Goal: Task Accomplishment & Management: Use online tool/utility

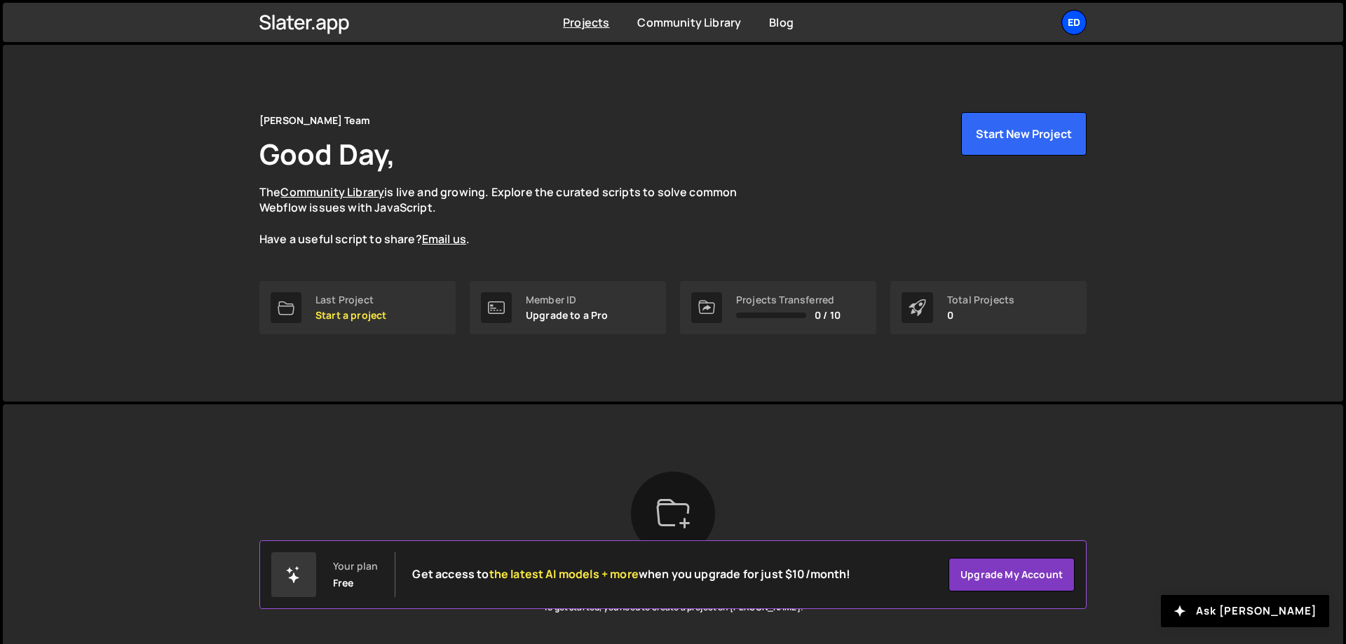
click at [1079, 22] on div "Ed" at bounding box center [1073, 22] width 25 height 25
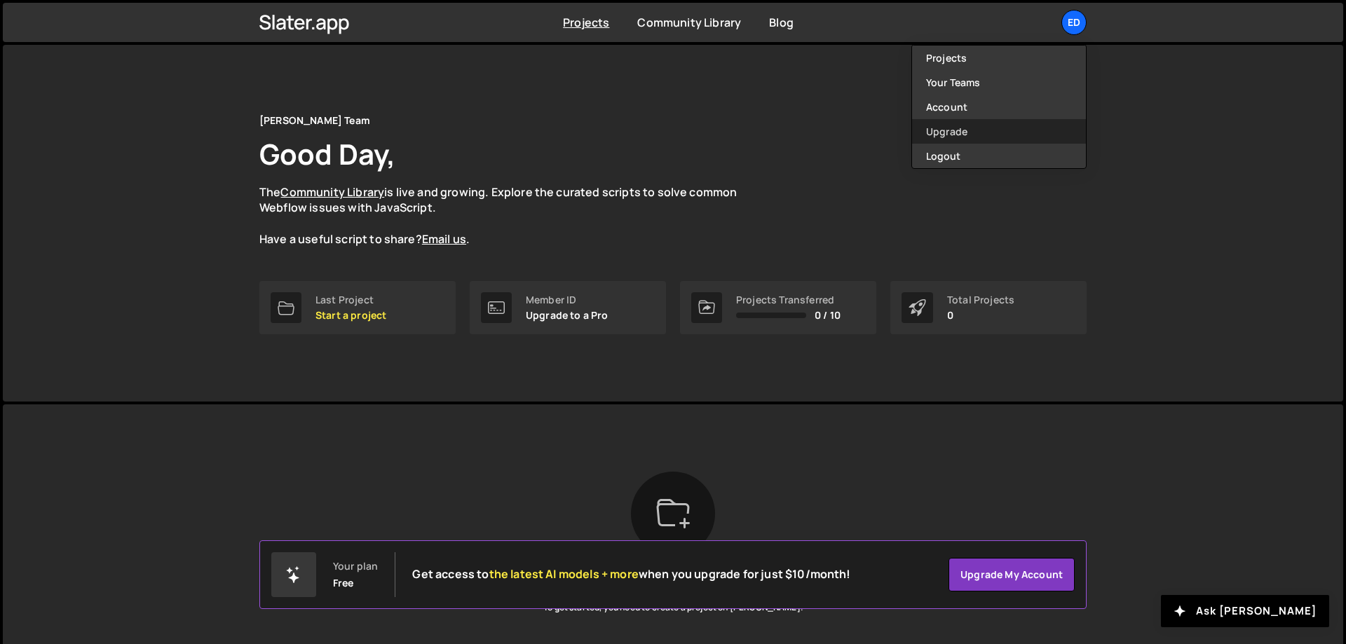
click at [979, 127] on link "Upgrade" at bounding box center [999, 131] width 174 height 25
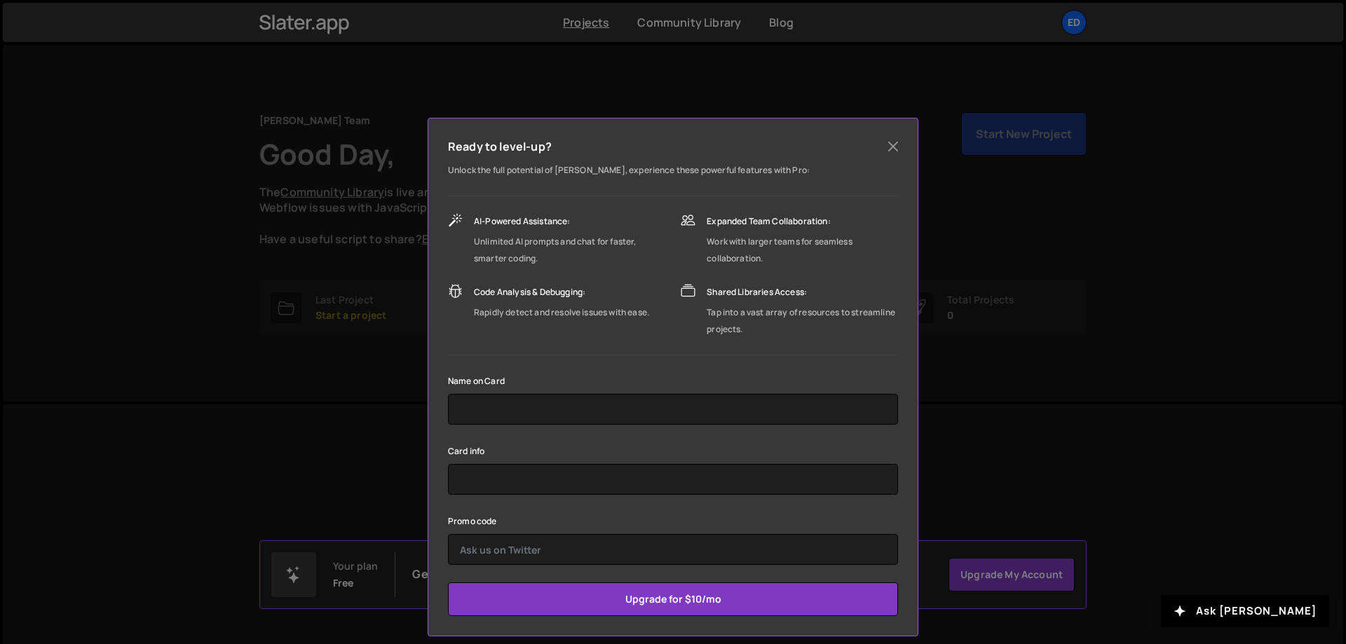
scroll to position [34, 0]
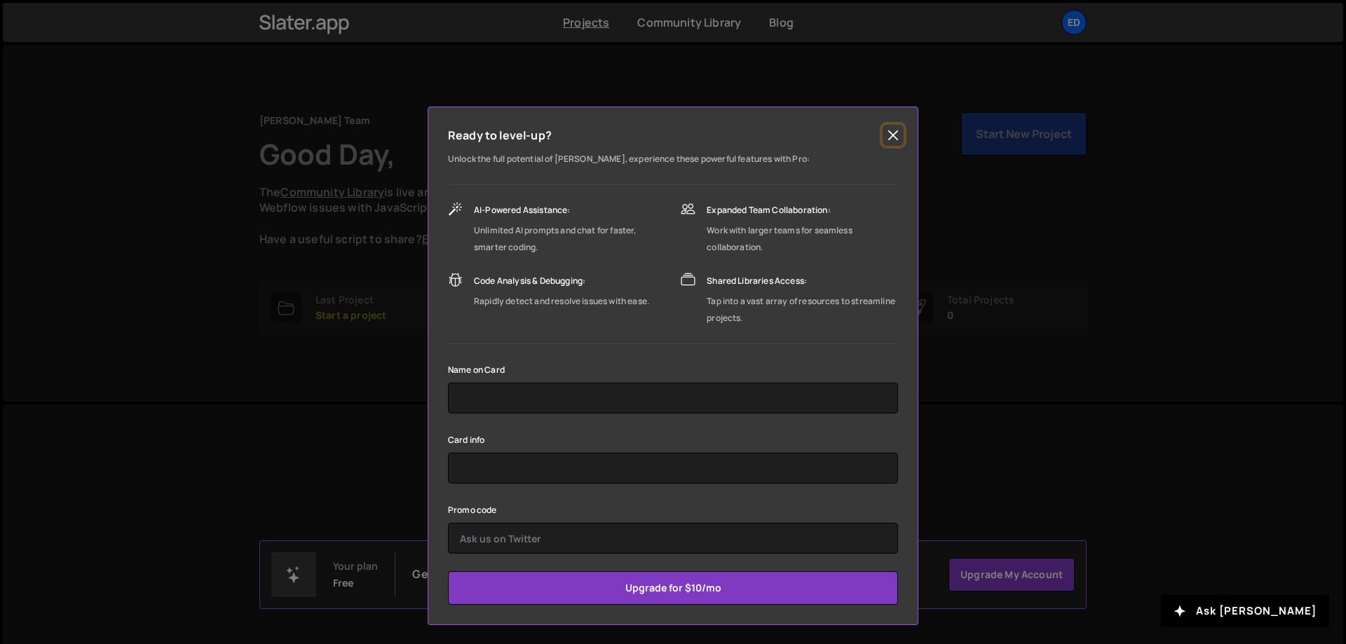
click at [892, 132] on button "Close" at bounding box center [893, 135] width 21 height 21
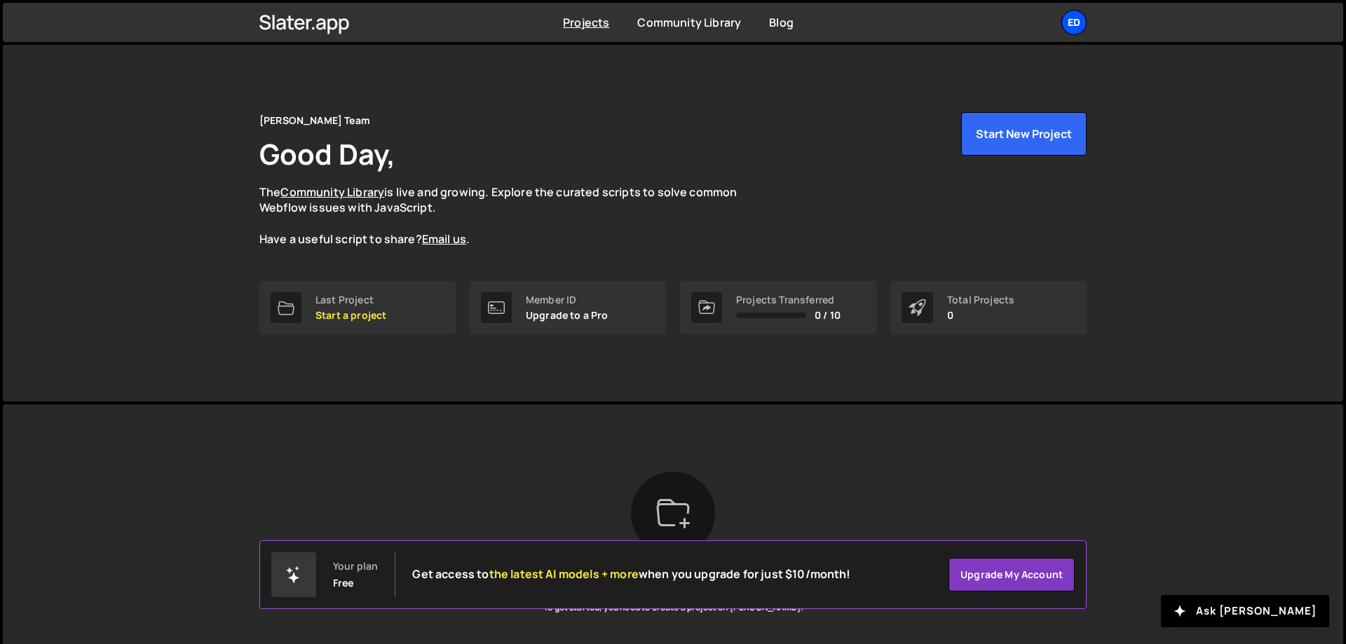
click at [1069, 30] on div "Ed" at bounding box center [1073, 22] width 25 height 25
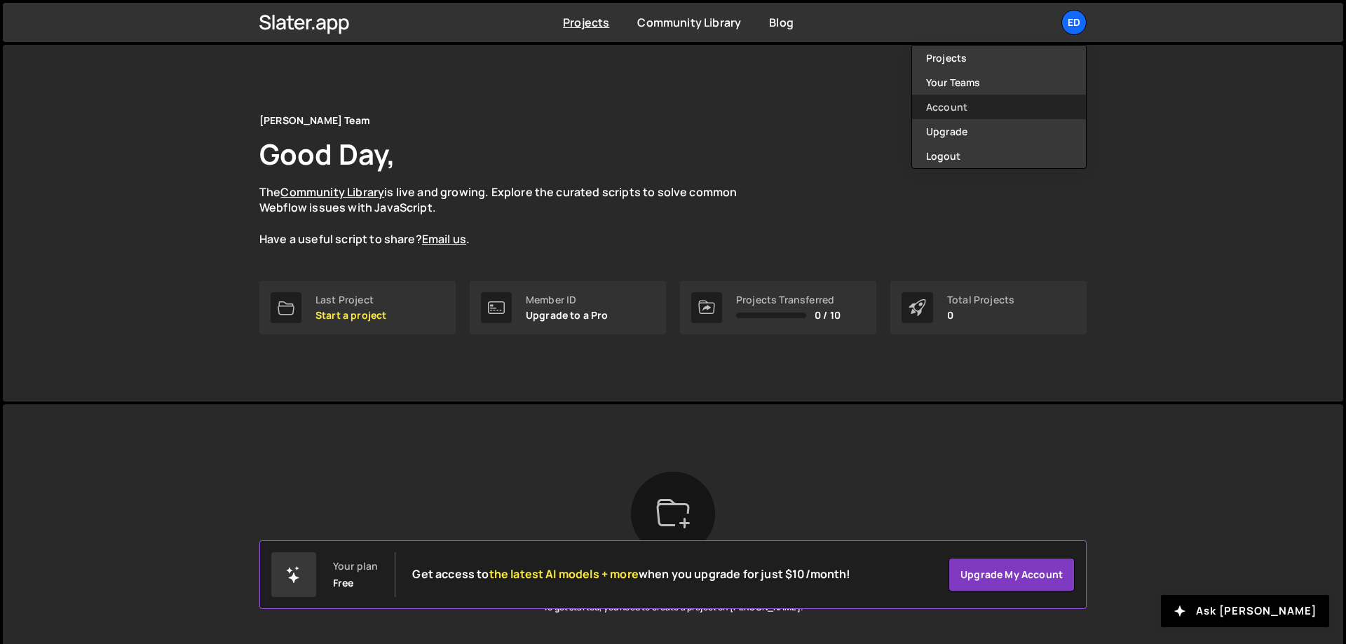
click at [967, 104] on link "Account" at bounding box center [999, 107] width 174 height 25
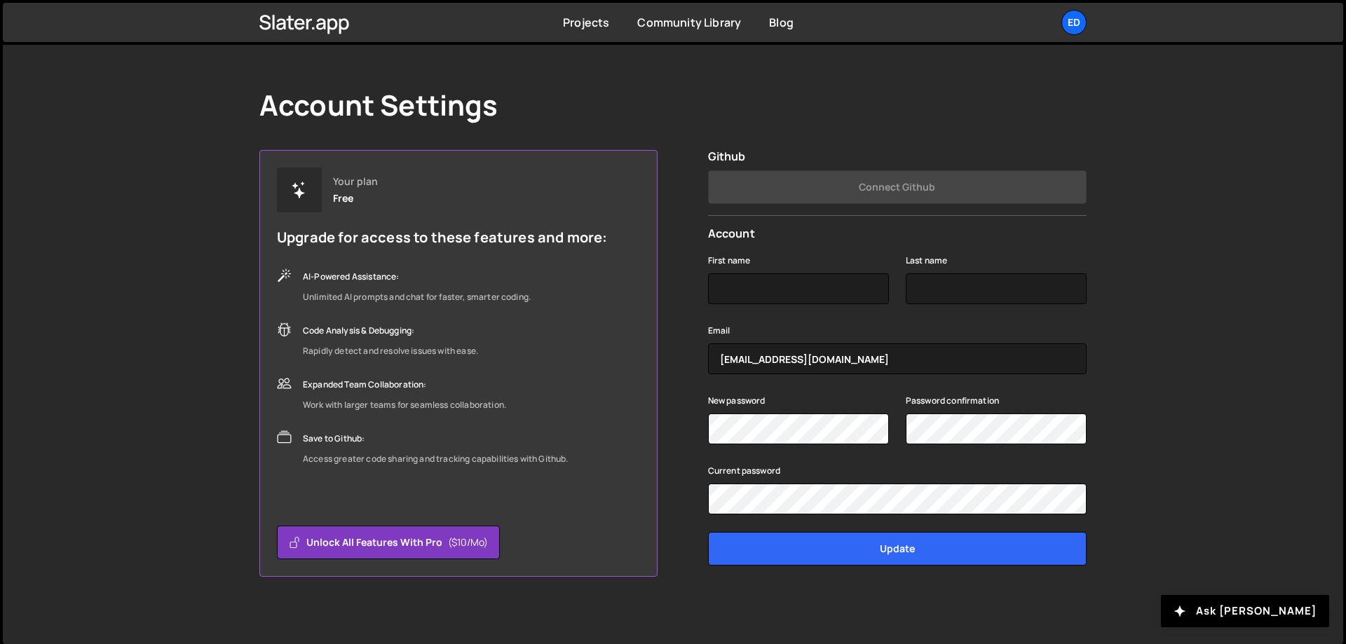
scroll to position [26, 0]
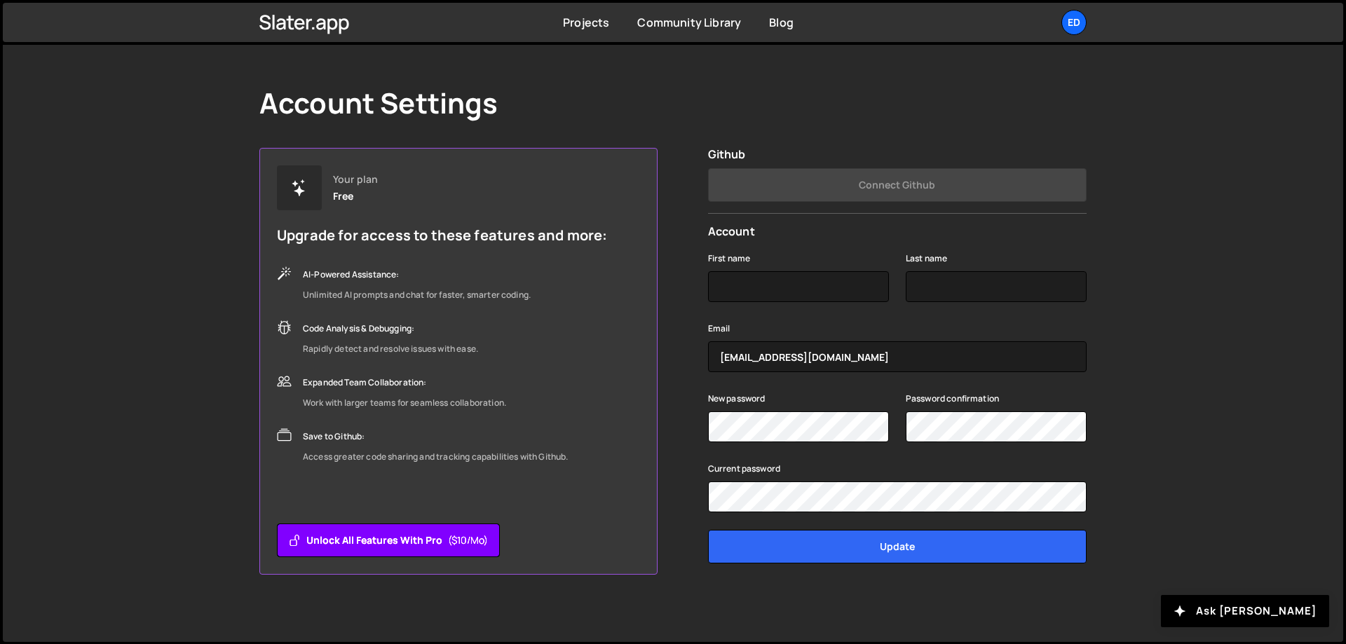
click at [424, 554] on button "Unlock all features with Pro ($10/mo)" at bounding box center [388, 541] width 223 height 34
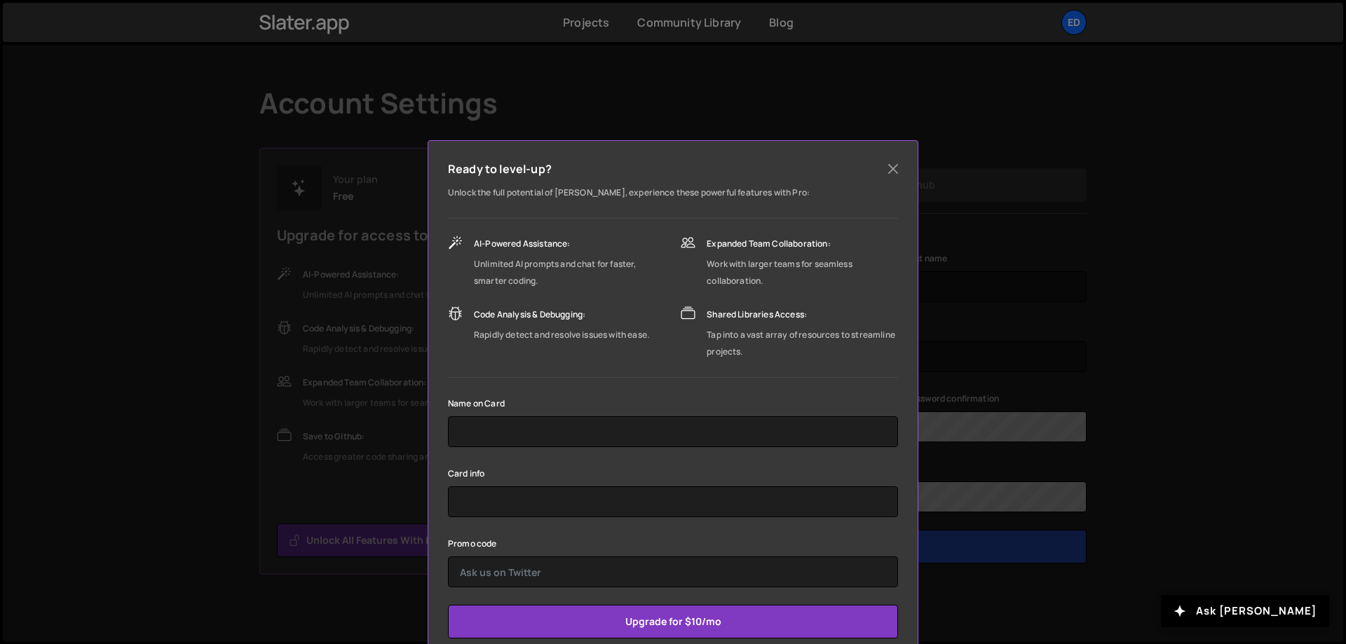
click at [215, 475] on div "Ready to level-up? Unlock the full potential of Slater, experience these powerf…" at bounding box center [673, 322] width 1346 height 644
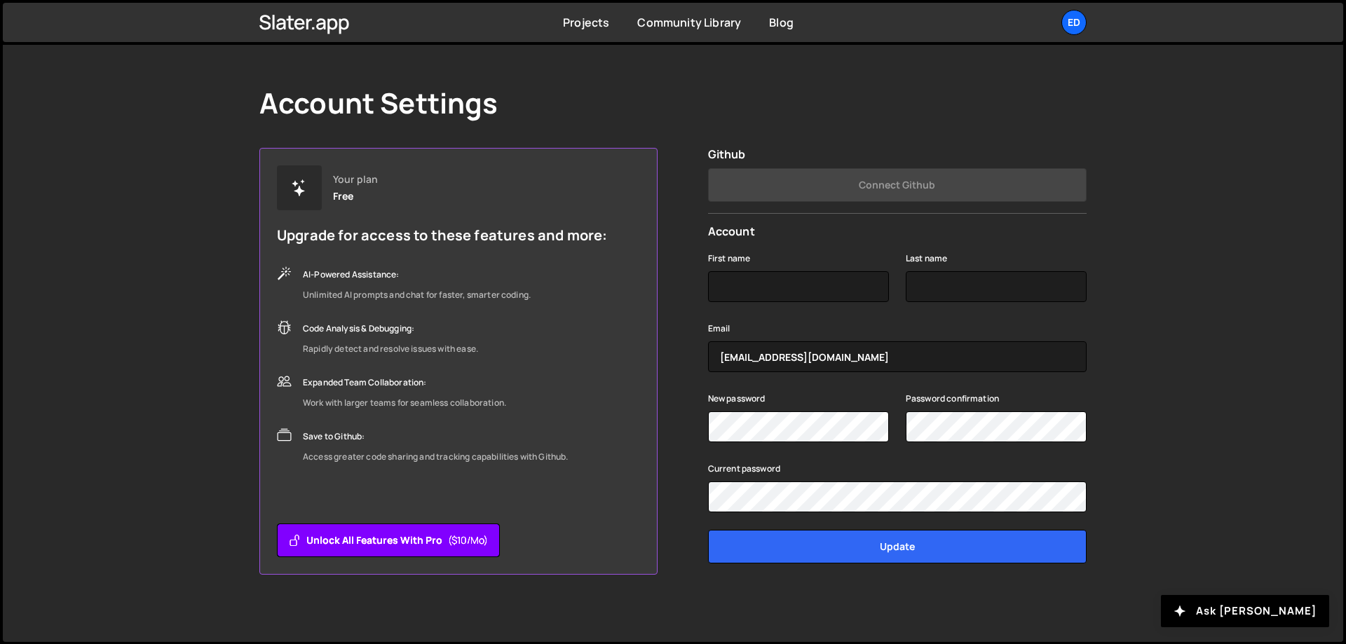
click at [378, 538] on button "Unlock all features with Pro ($10/mo)" at bounding box center [388, 541] width 223 height 34
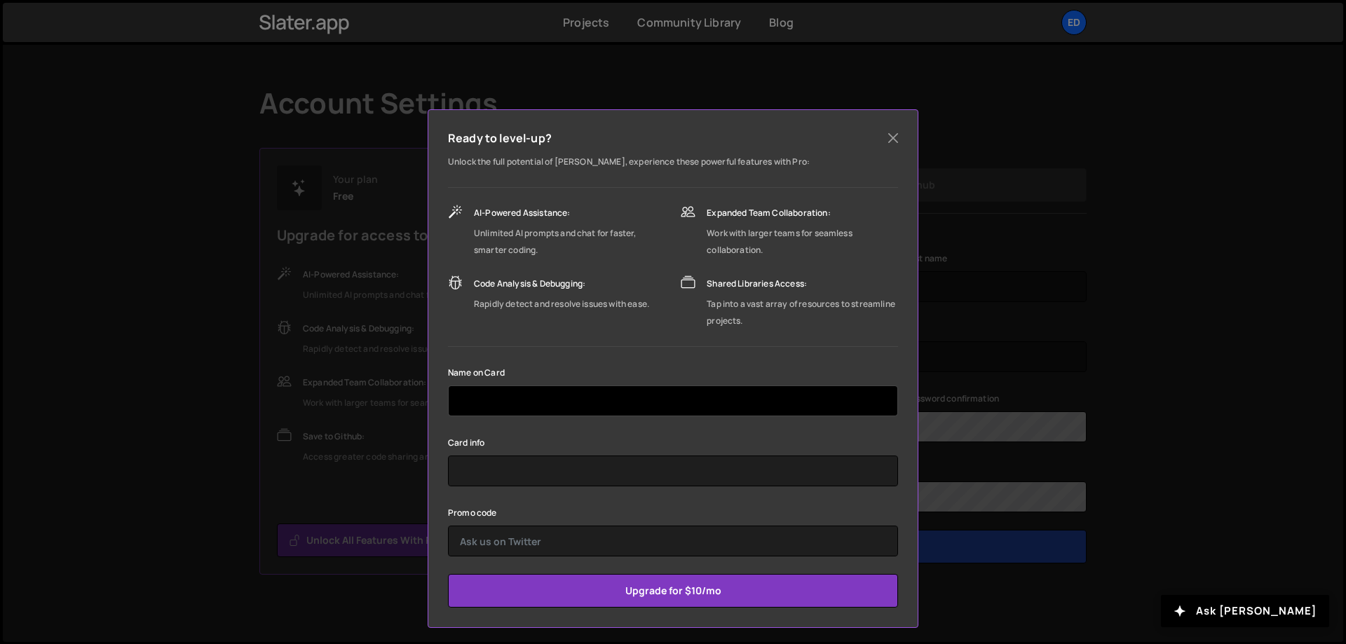
scroll to position [34, 0]
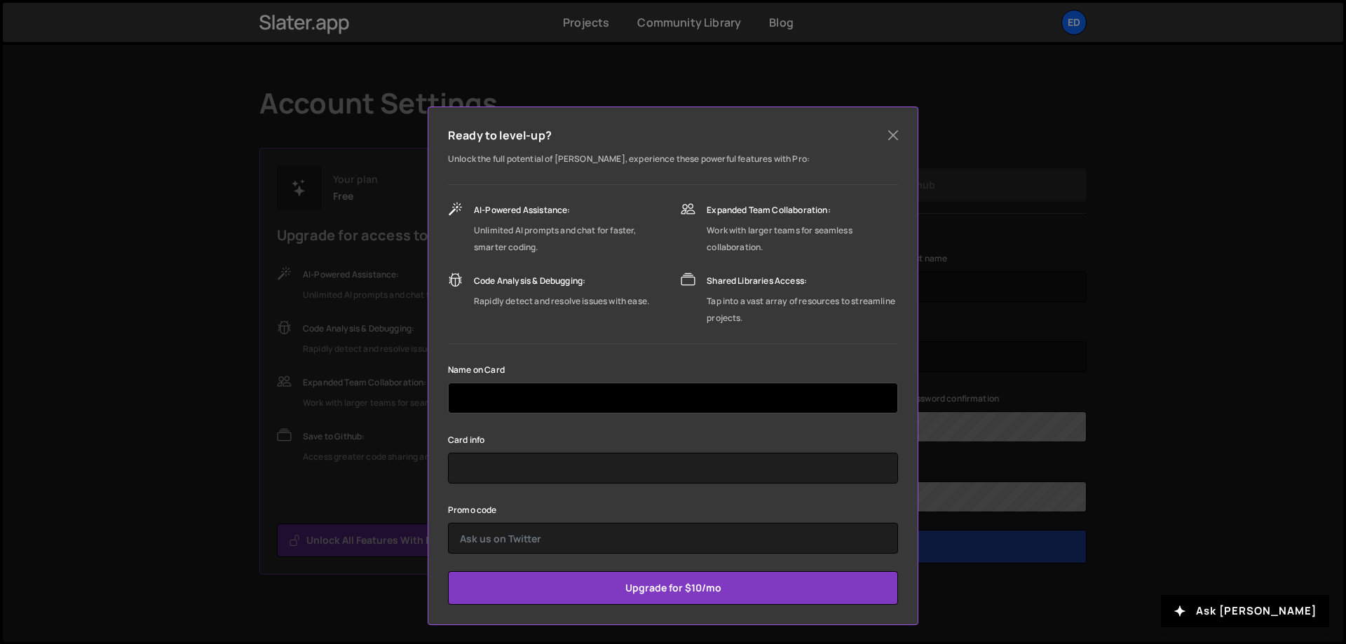
click at [507, 409] on input "text" at bounding box center [673, 398] width 450 height 31
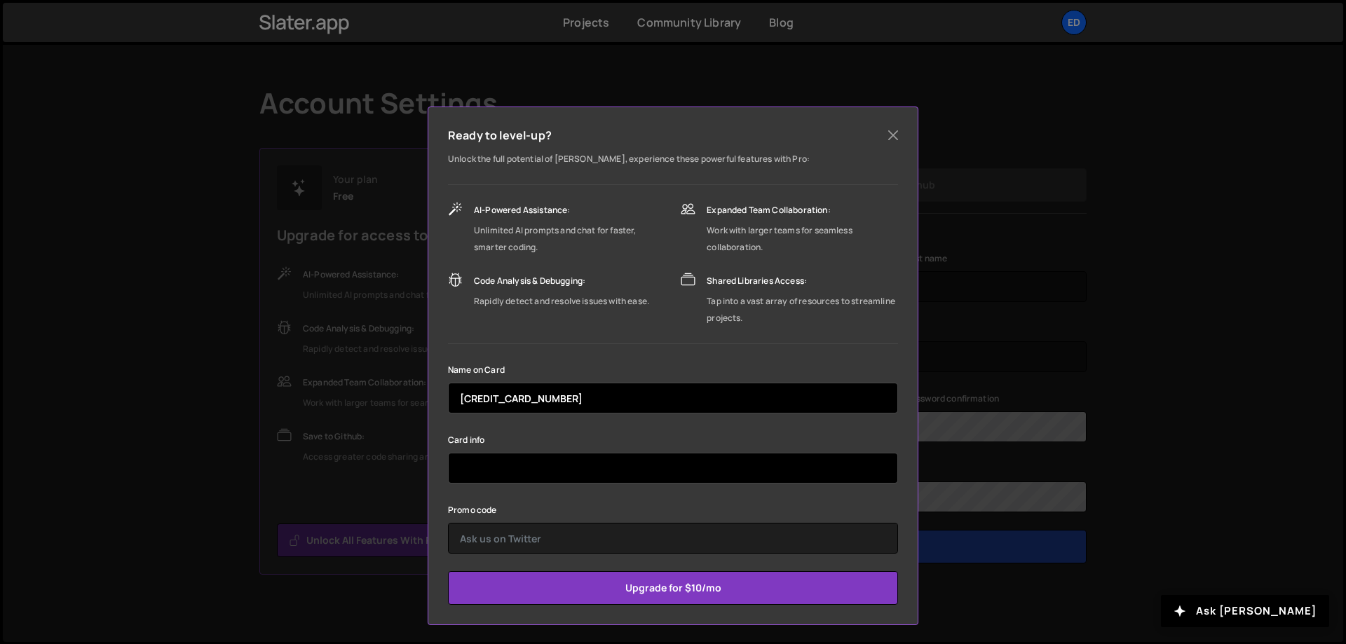
type input "5502098755778053"
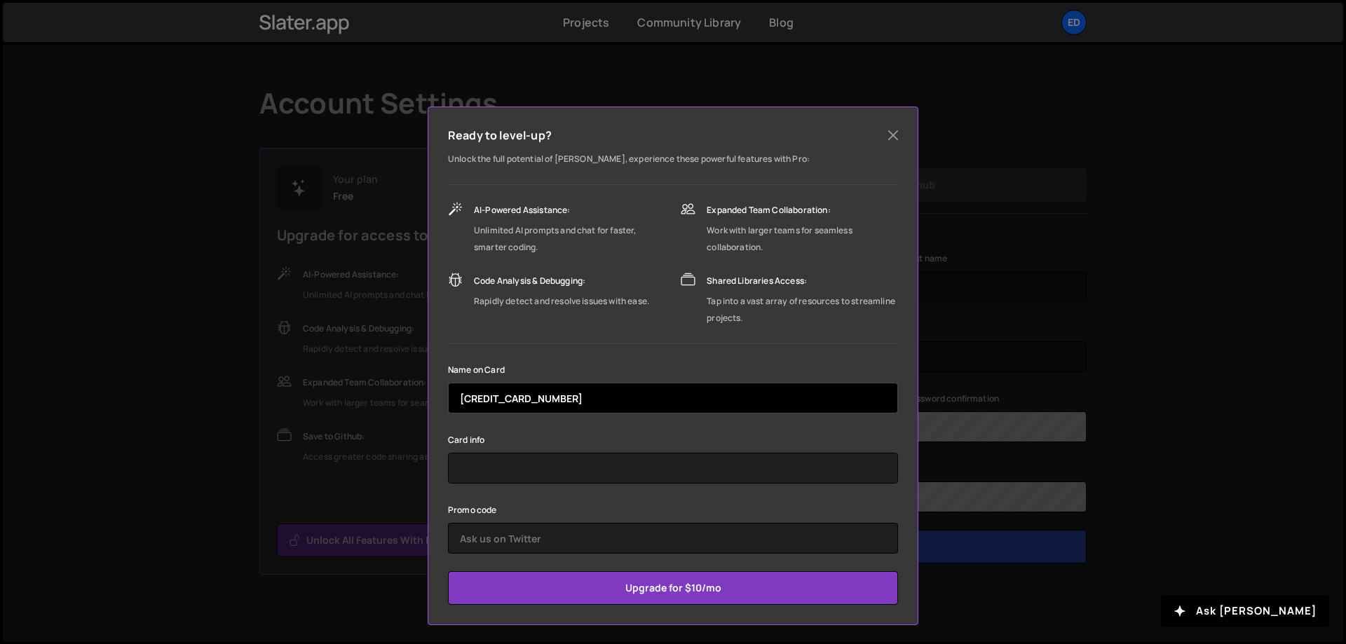
drag, startPoint x: 572, startPoint y: 400, endPoint x: 401, endPoint y: 402, distance: 171.0
click at [448, 402] on input "5502098755778053" at bounding box center [673, 398] width 450 height 31
drag, startPoint x: 556, startPoint y: 396, endPoint x: 372, endPoint y: 402, distance: 184.4
click at [448, 402] on input "5502098755778053" at bounding box center [673, 398] width 450 height 31
type input "Eduardo O Mafezoli"
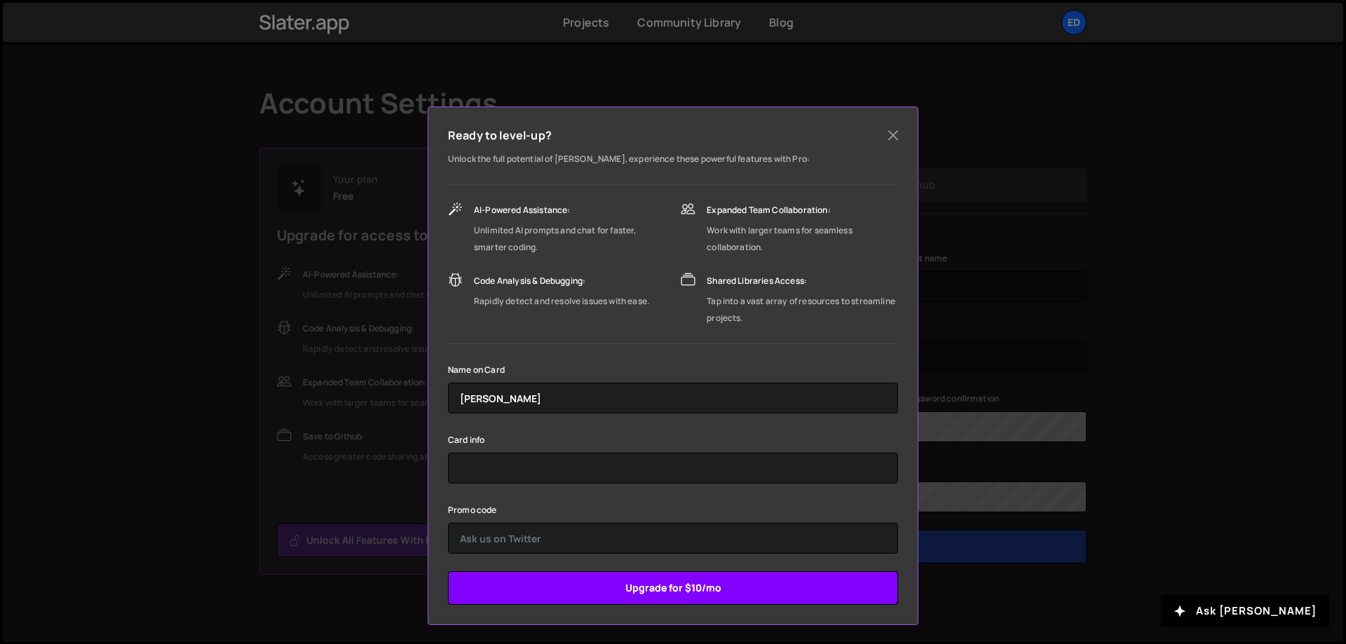
click at [564, 590] on input "Upgrade for $10/mo" at bounding box center [673, 588] width 450 height 34
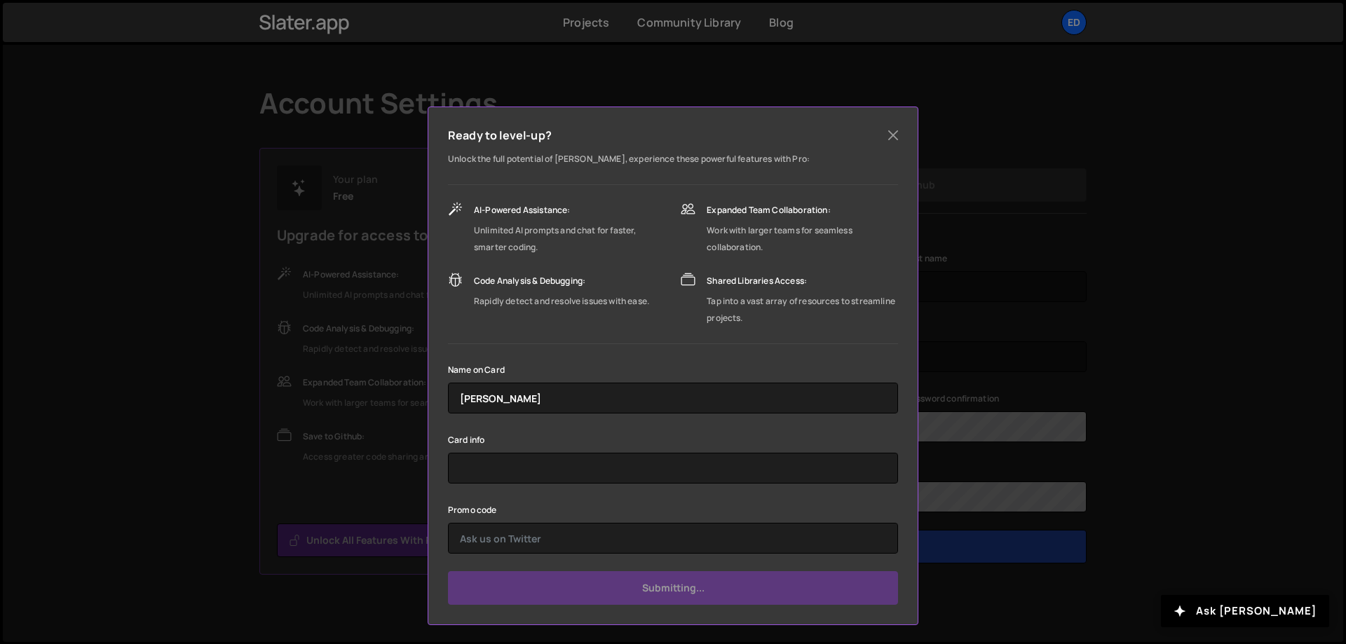
type input "Submit"
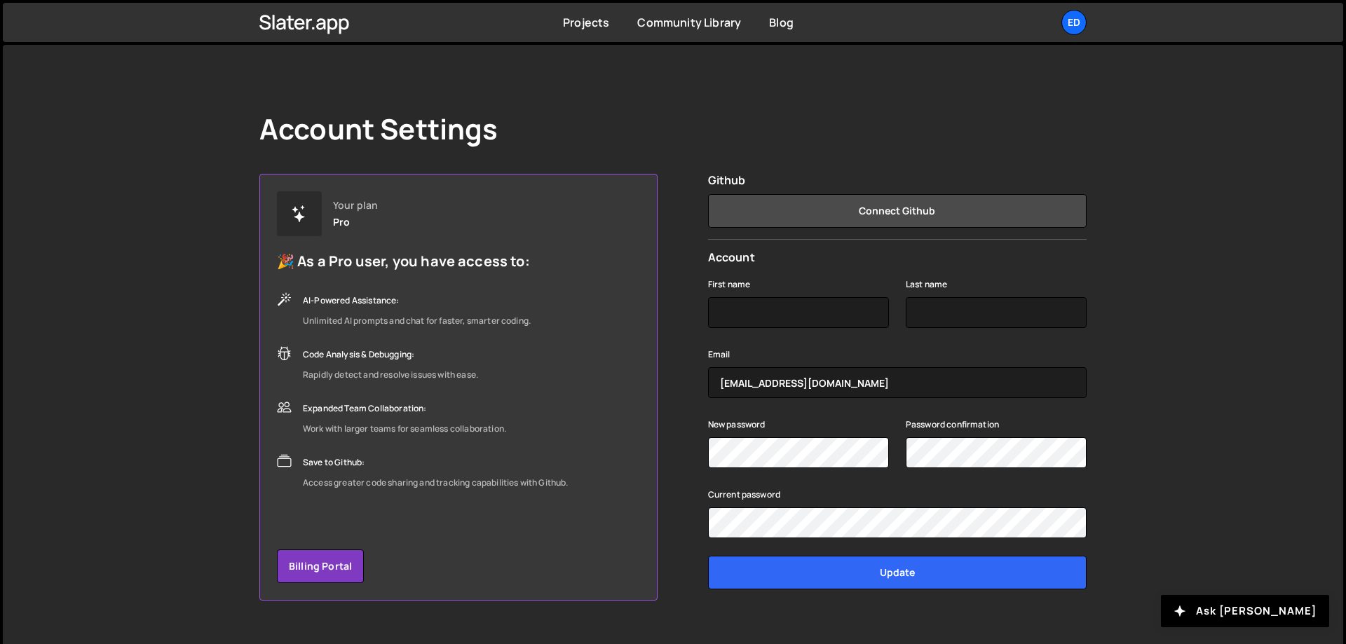
scroll to position [26, 0]
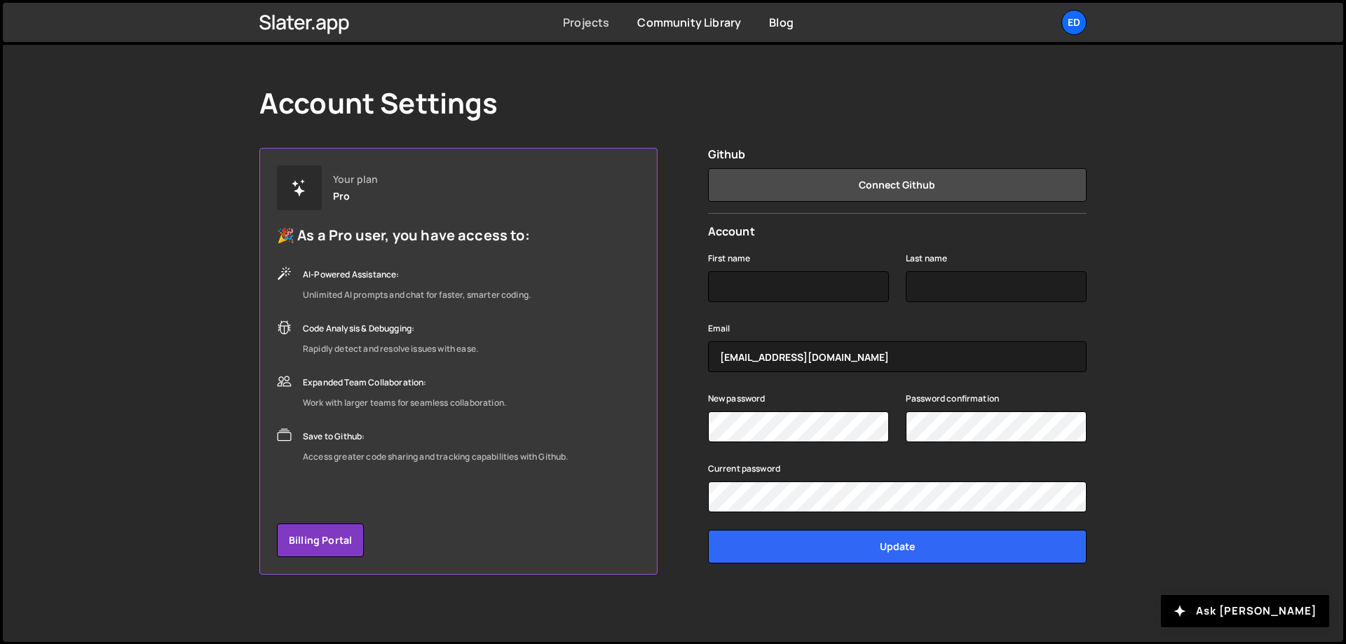
click at [596, 20] on link "Projects" at bounding box center [586, 22] width 46 height 15
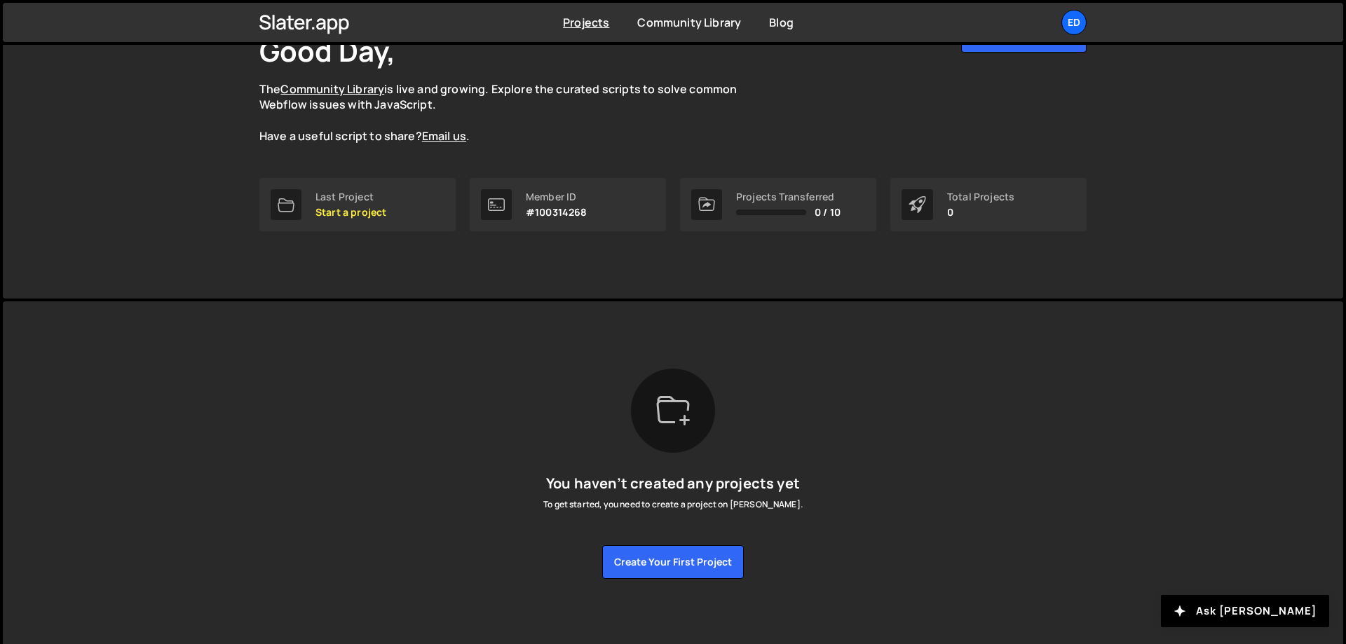
scroll to position [108, 0]
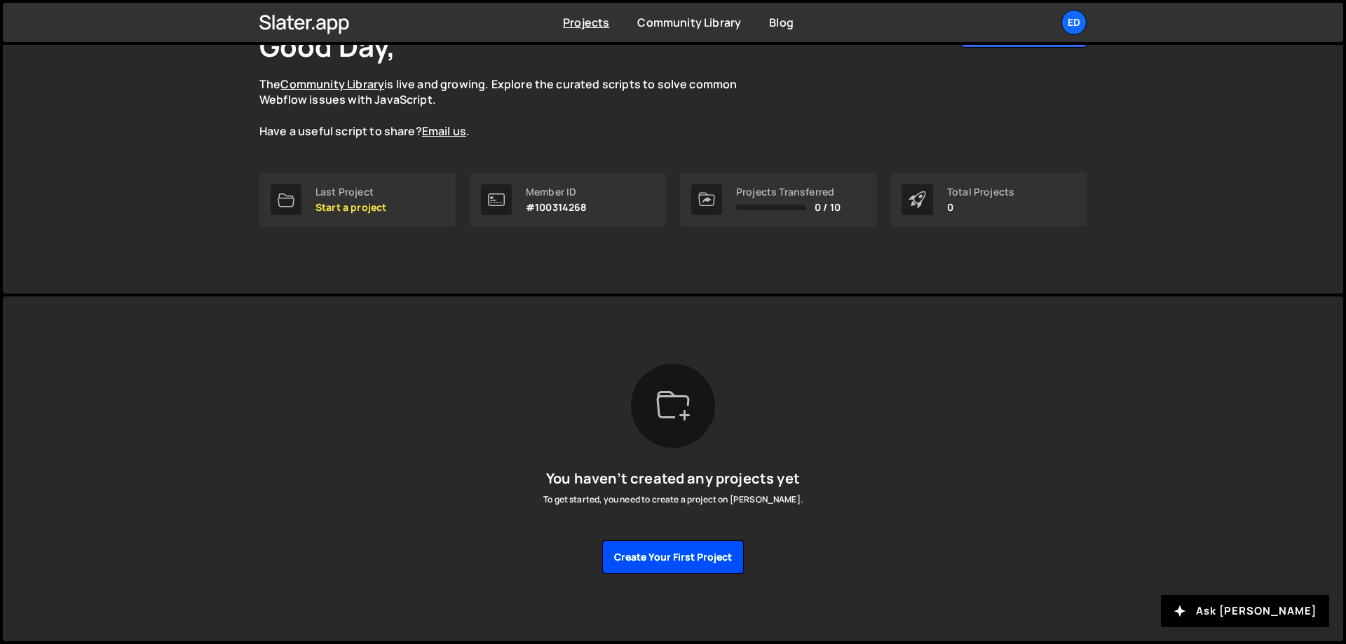
click at [687, 560] on button "Create your first project" at bounding box center [673, 557] width 142 height 34
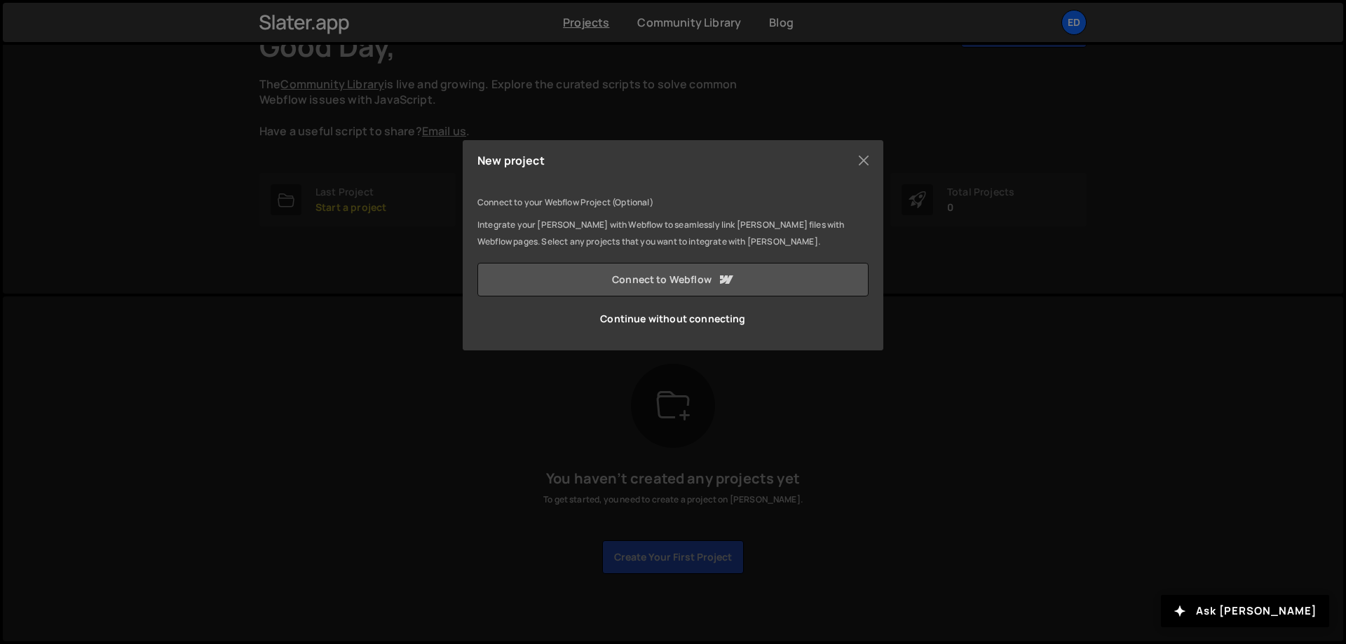
click at [688, 285] on link "Connect to Webflow" at bounding box center [672, 280] width 391 height 34
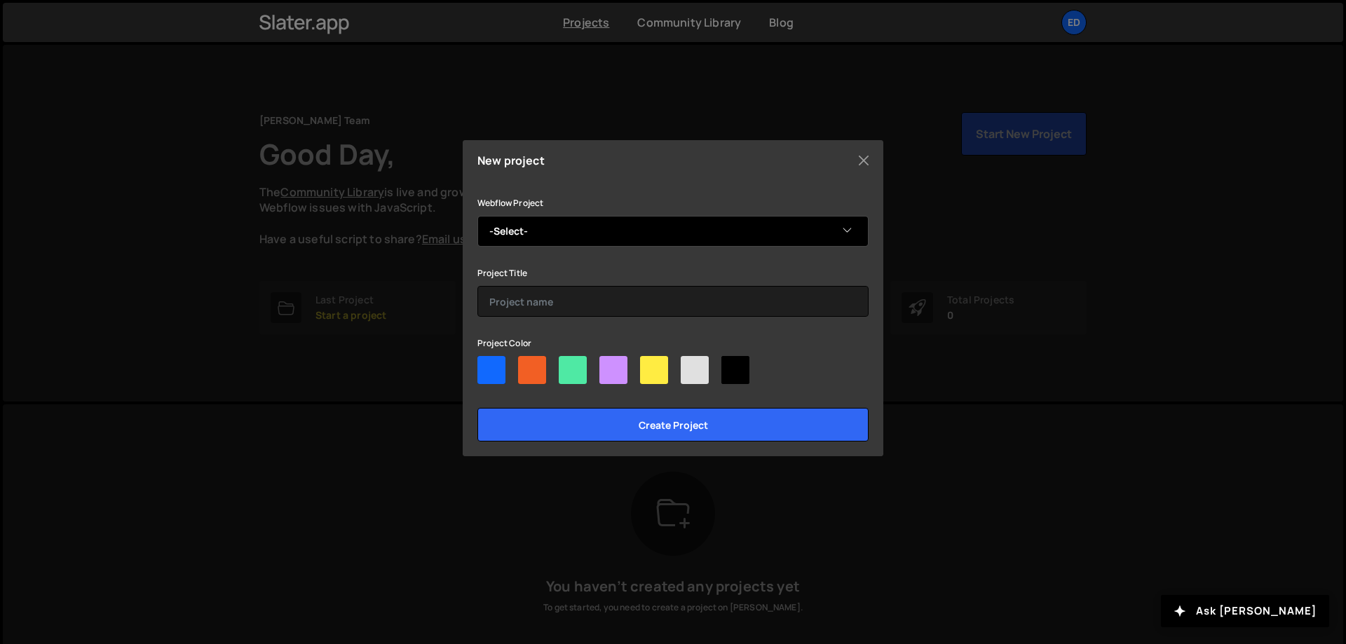
click at [477, 216] on select "-Select- 4W Biotech" at bounding box center [672, 231] width 391 height 31
select select "68b0fd0b90a98d5aa040f667"
click option "4W Biotech" at bounding box center [0, 0] width 0 height 0
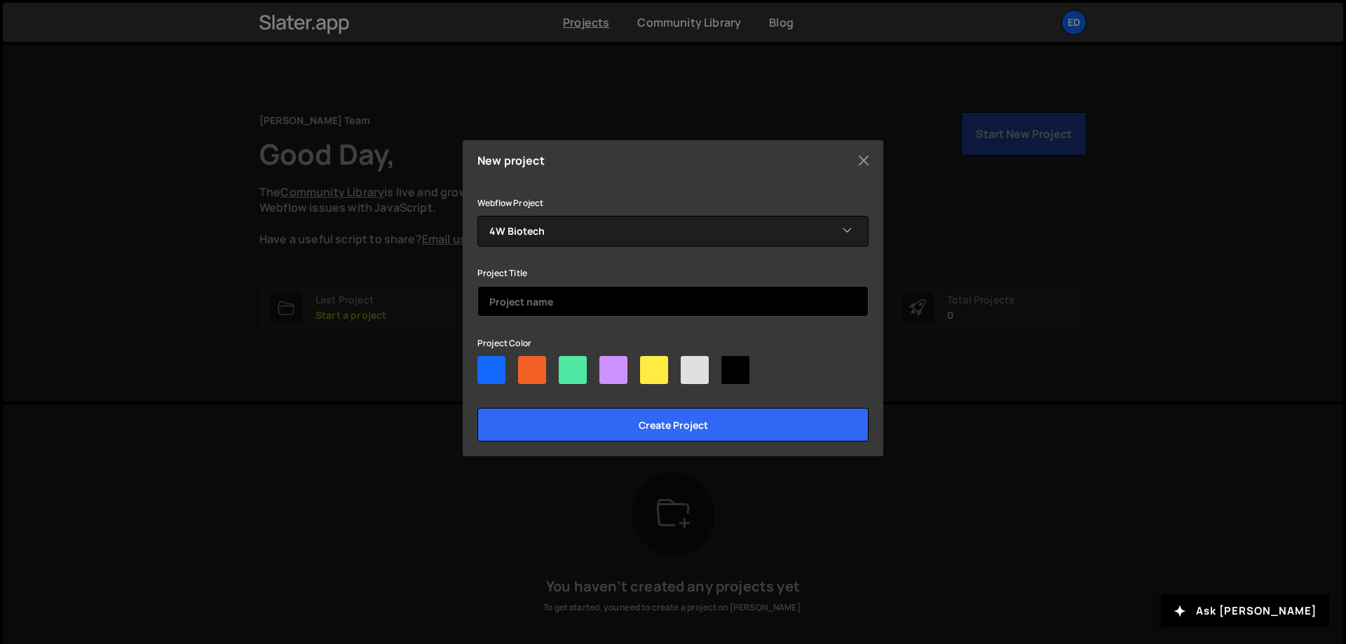
click at [555, 301] on input "text" at bounding box center [672, 301] width 391 height 31
click at [560, 295] on input "text" at bounding box center [672, 301] width 391 height 31
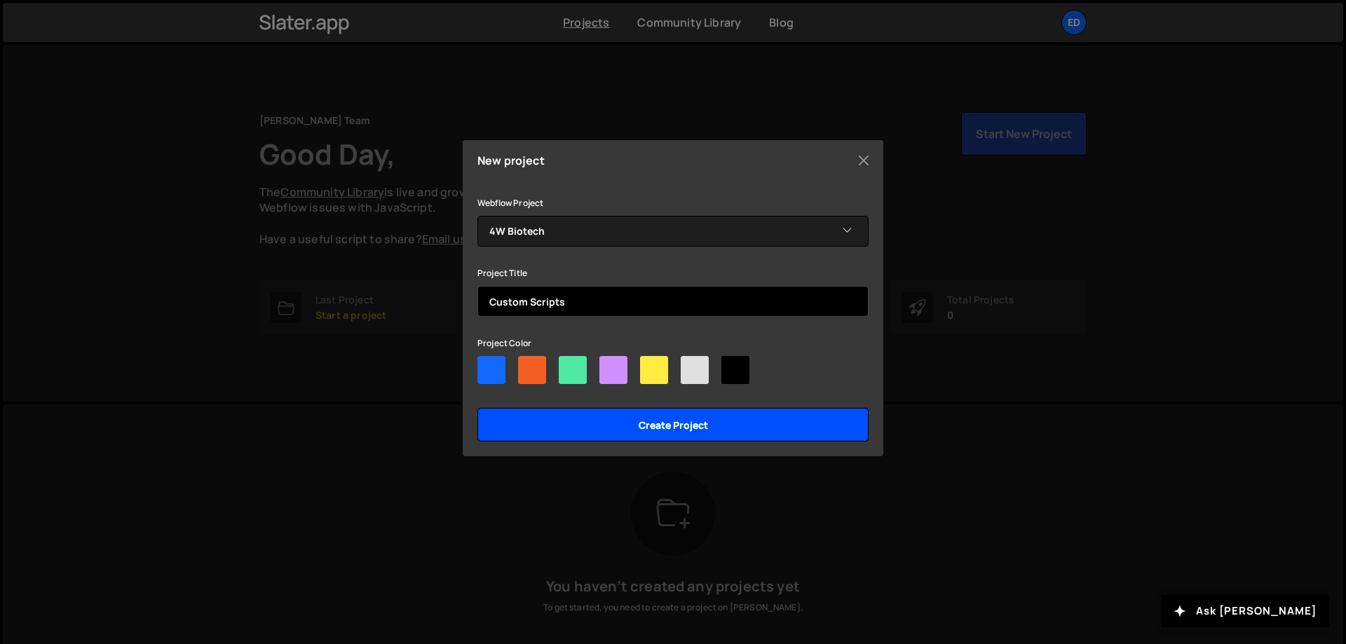
type input "Custom Scripts"
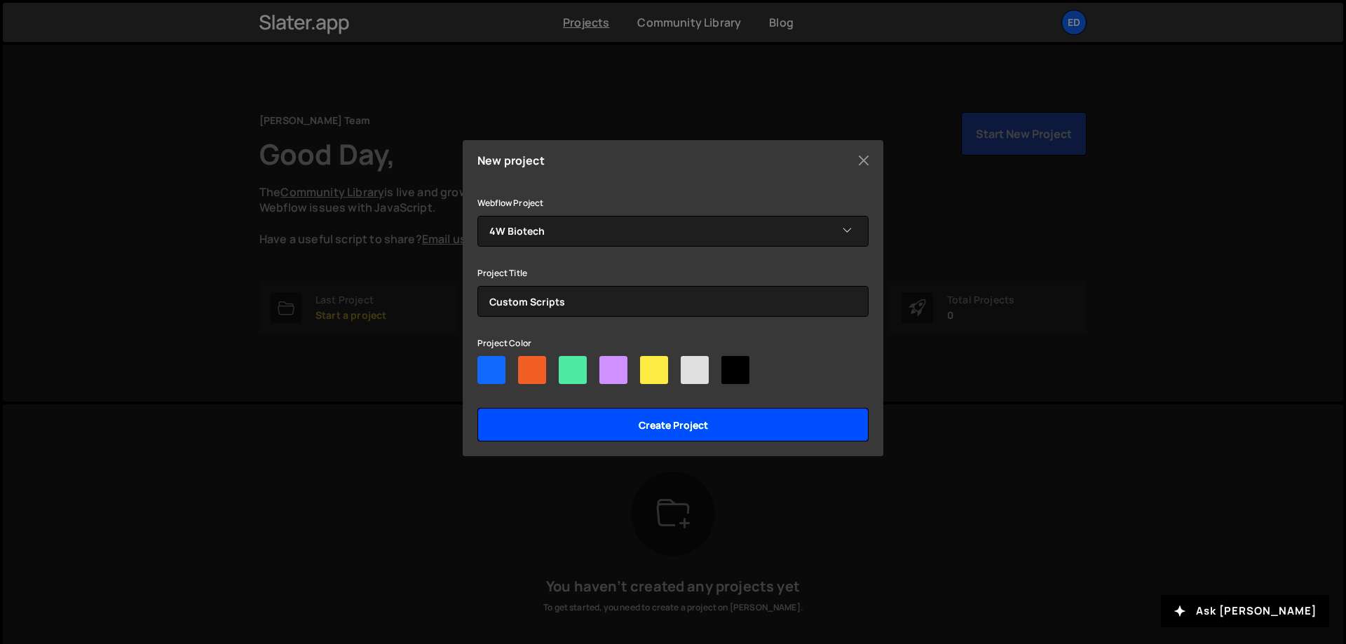
click at [626, 425] on input "Create project" at bounding box center [672, 425] width 391 height 34
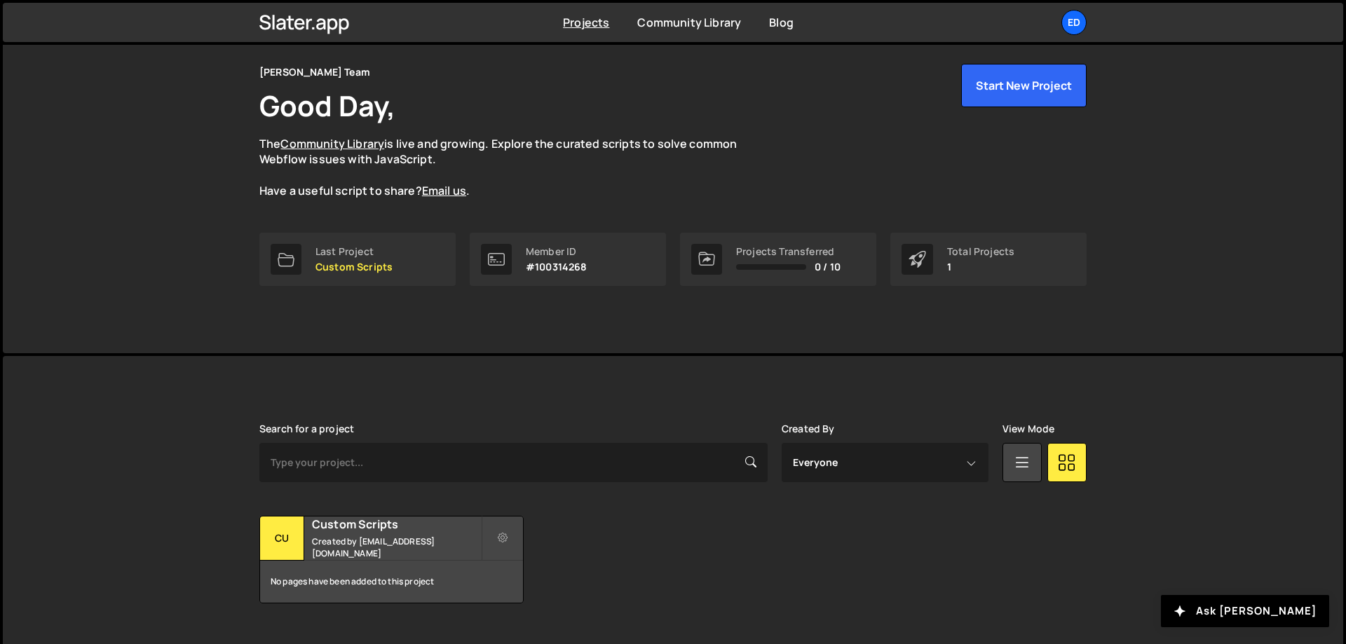
scroll to position [78, 0]
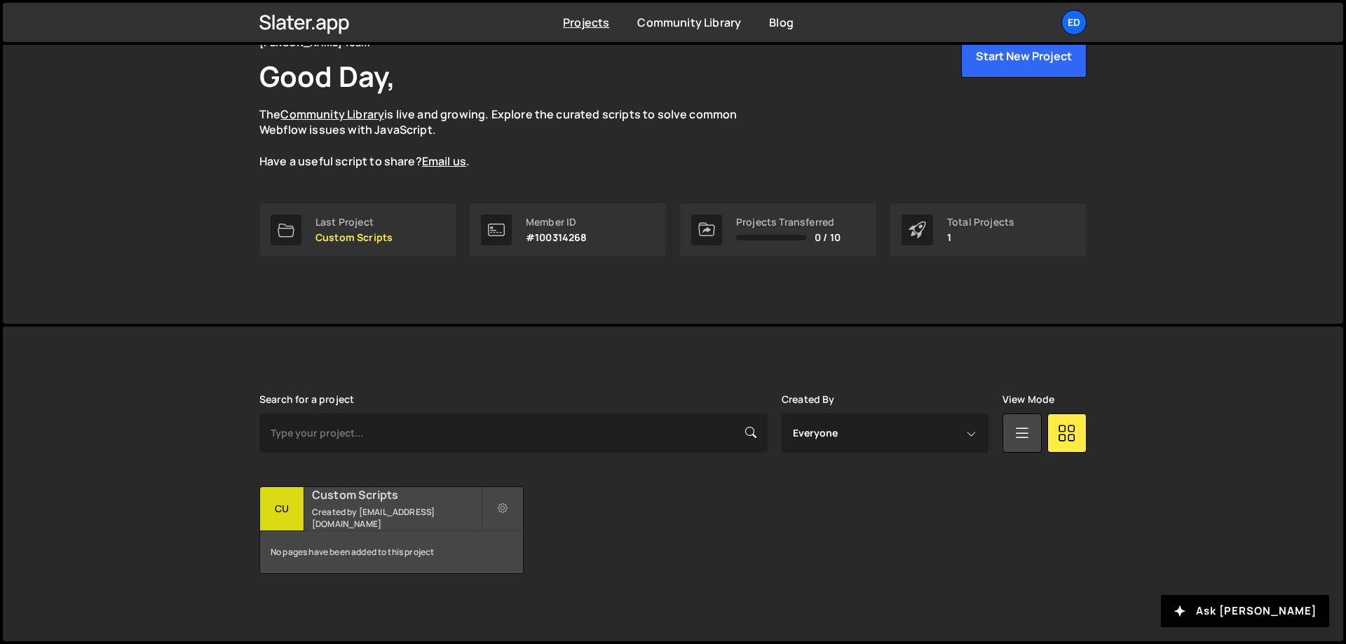
click at [409, 503] on h2 "Custom Scripts" at bounding box center [396, 494] width 169 height 15
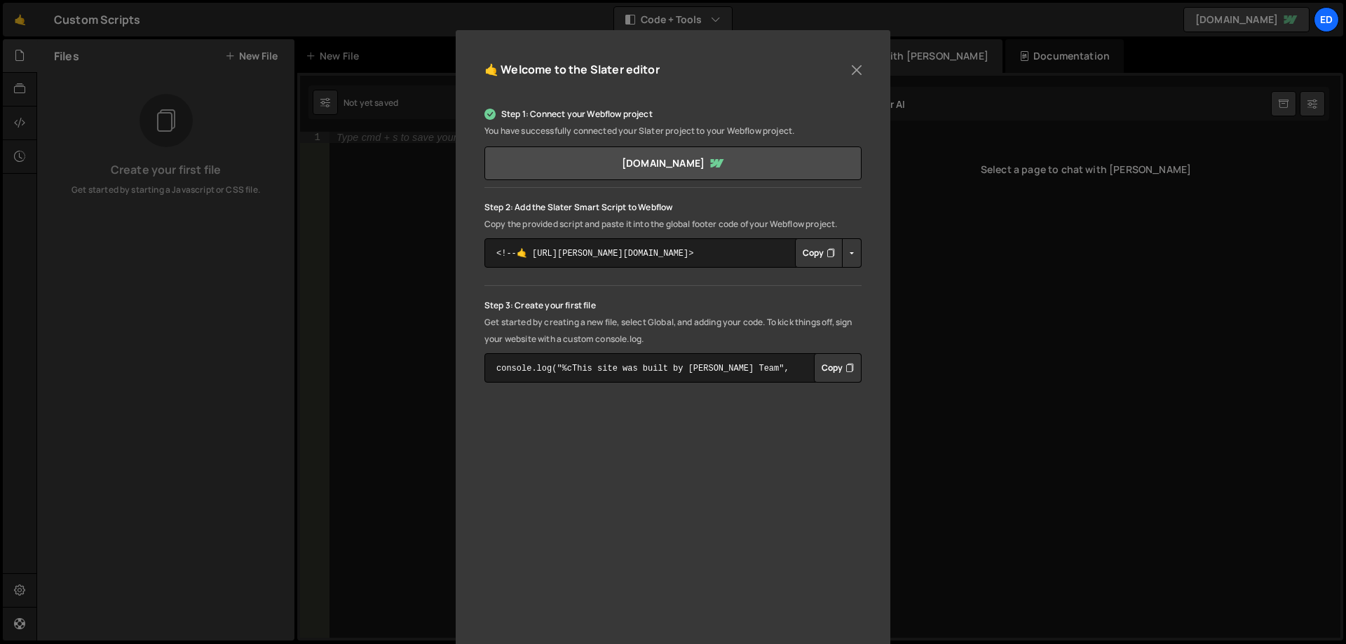
scroll to position [154, 0]
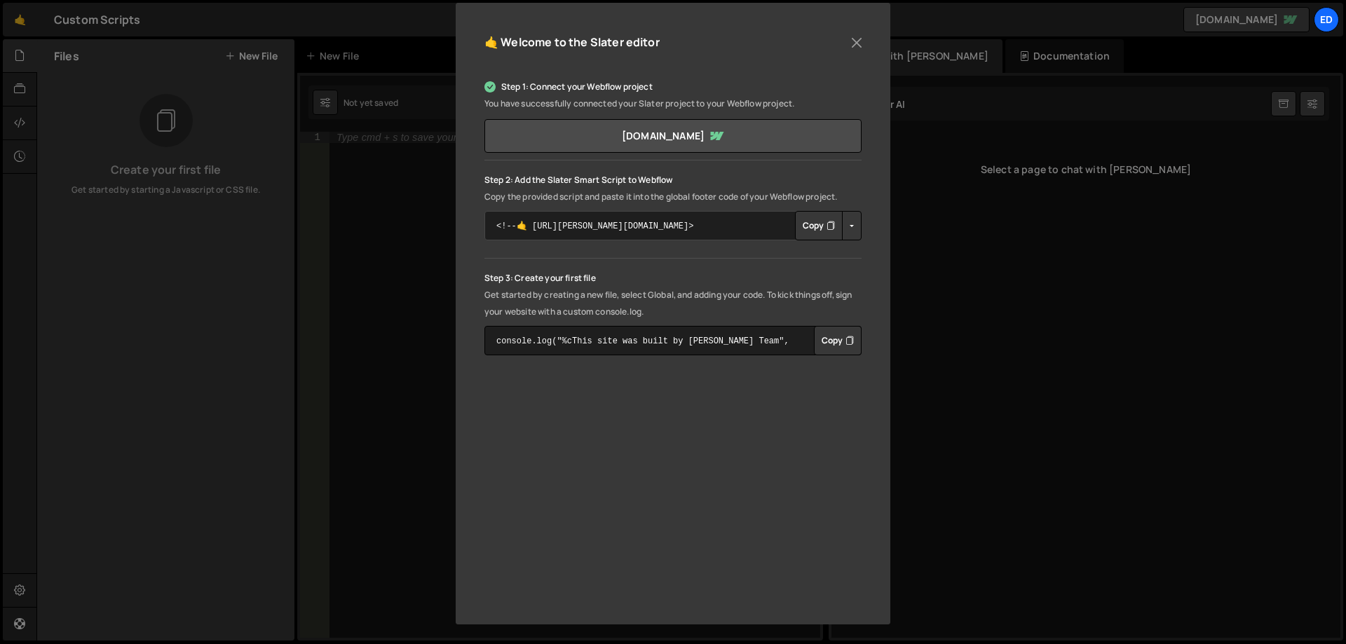
drag, startPoint x: 691, startPoint y: 225, endPoint x: 474, endPoint y: 222, distance: 217.3
click at [484, 222] on textarea "<!--🤙 [URL][PERSON_NAME][DOMAIN_NAME]> <script>document.addEventListener("DOMCo…" at bounding box center [672, 225] width 377 height 29
click at [742, 299] on p "Get started by creating a new file, select Global, and adding your code. To kic…" at bounding box center [672, 304] width 377 height 34
click at [858, 46] on button "Close" at bounding box center [856, 42] width 21 height 21
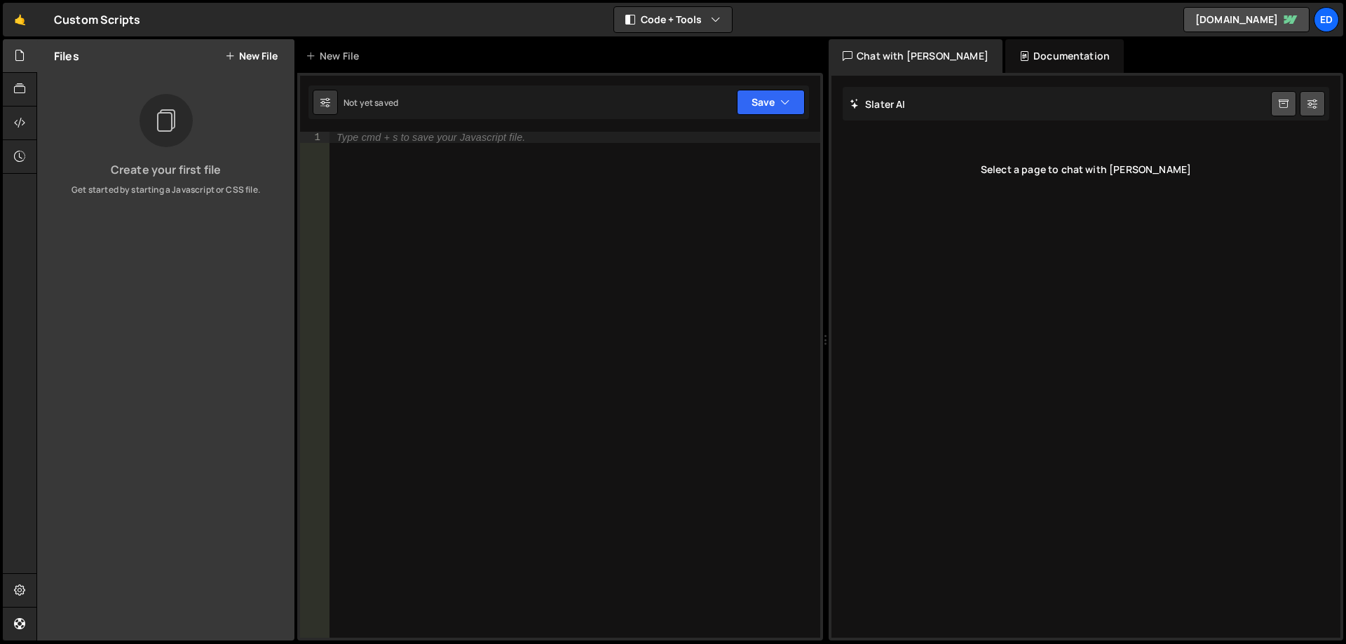
click at [496, 157] on div "Type cmd + s to save your Javascript file." at bounding box center [574, 396] width 491 height 529
click at [277, 67] on div "Files New File" at bounding box center [165, 56] width 257 height 34
click at [266, 57] on button "New File" at bounding box center [251, 55] width 53 height 11
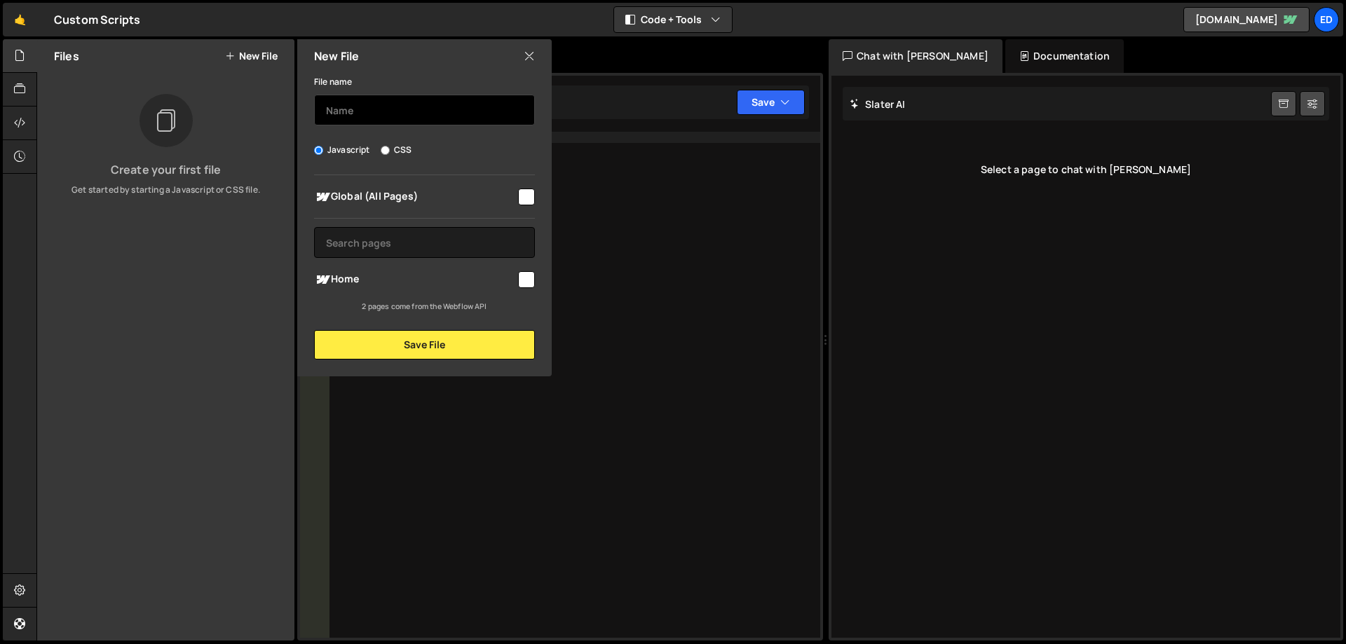
click at [379, 122] on input "text" at bounding box center [424, 110] width 221 height 31
click at [349, 148] on label "Javascript" at bounding box center [342, 150] width 56 height 14
click at [323, 148] on input "Javascript" at bounding box center [318, 150] width 9 height 9
click at [355, 111] on input "text" at bounding box center [424, 110] width 221 height 31
click at [362, 112] on input "text" at bounding box center [424, 110] width 221 height 31
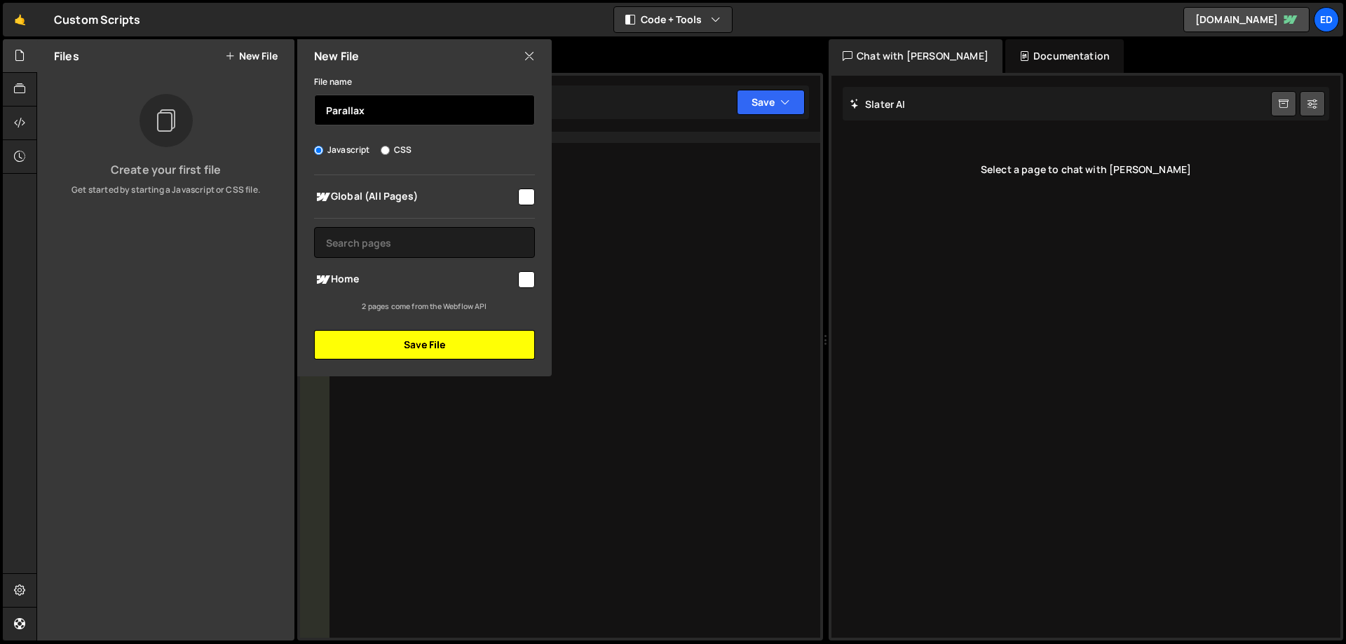
type input "Parallax"
click at [436, 344] on button "Save File" at bounding box center [424, 344] width 221 height 29
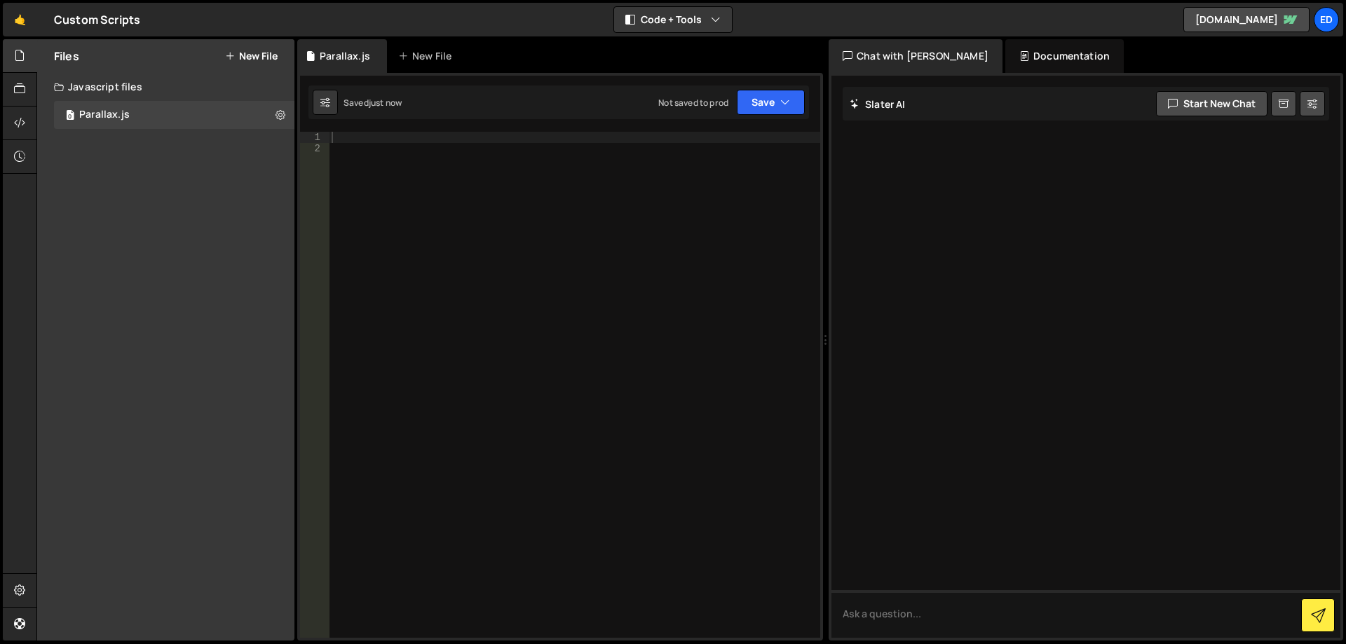
click at [372, 143] on div at bounding box center [574, 396] width 491 height 529
click at [370, 137] on div at bounding box center [574, 396] width 491 height 529
paste textarea "<!--🤙 [URL][PERSON_NAME][DOMAIN_NAME]>"
type textarea "<!--🤙 [URL][PERSON_NAME][DOMAIN_NAME]>"
drag, startPoint x: 587, startPoint y: 139, endPoint x: 302, endPoint y: 130, distance: 285.4
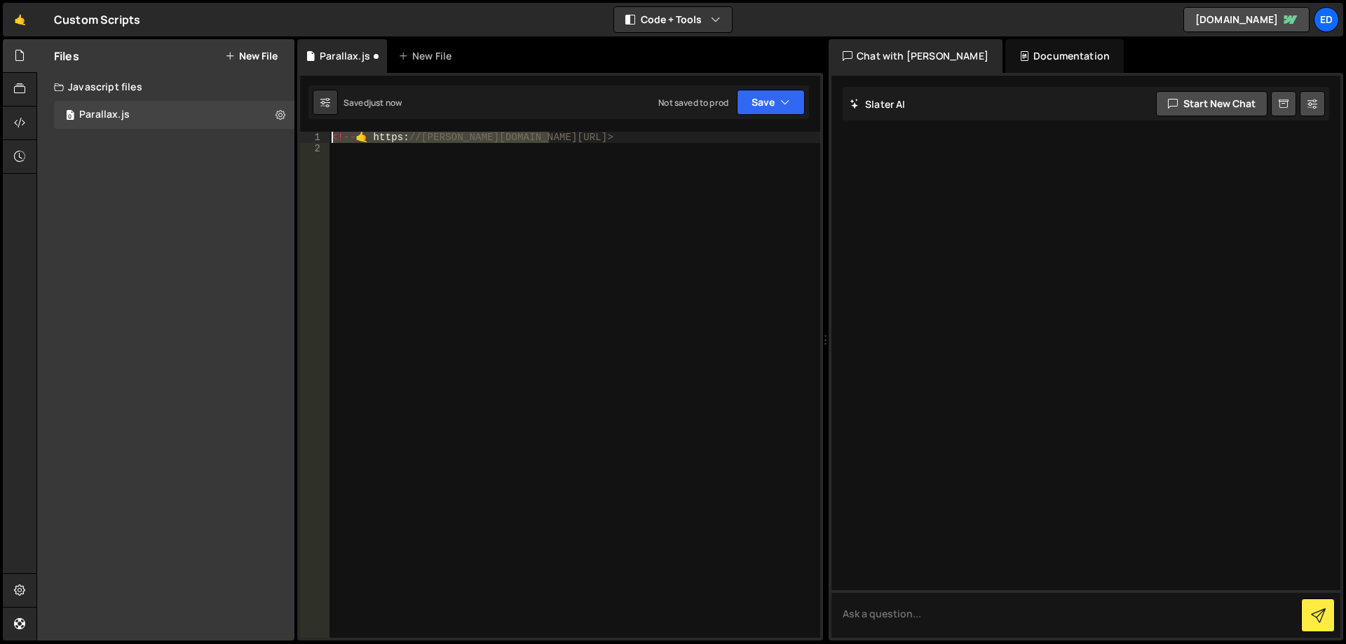
click at [329, 132] on div "<!-- 🤙 https : //[PERSON_NAME][DOMAIN_NAME][URL]>" at bounding box center [574, 385] width 491 height 506
click at [506, 159] on div at bounding box center [574, 396] width 491 height 529
click at [493, 129] on div "1 Type cmd + s to save your Javascript file. הההההההההההההההההההההההההההההההההה…" at bounding box center [560, 357] width 526 height 568
click at [486, 135] on div at bounding box center [574, 396] width 491 height 529
paste textarea "})"
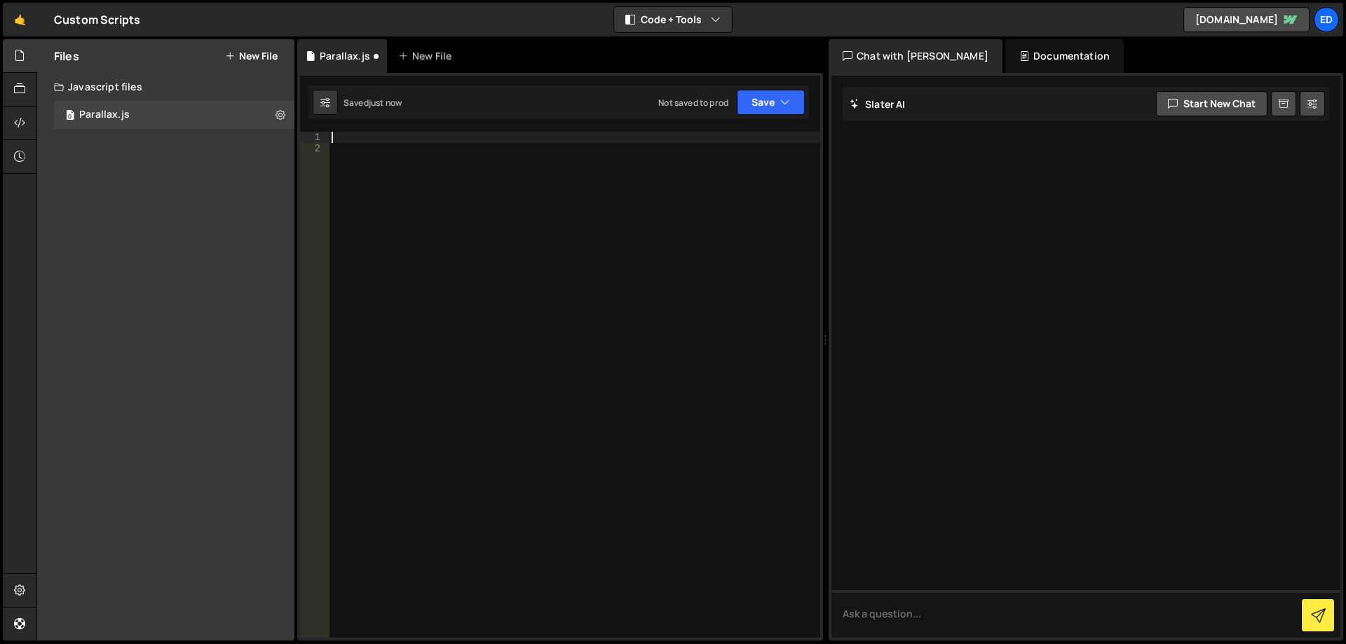
scroll to position [458, 0]
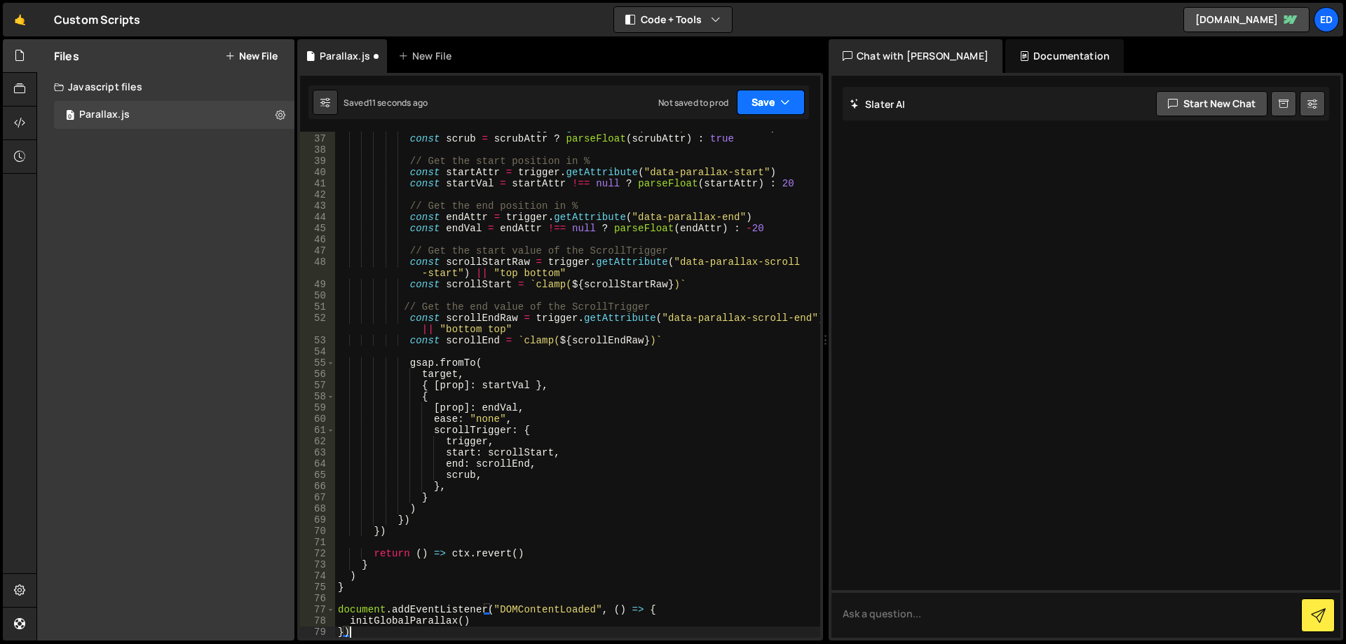
type textarea "document.addEventListener("DOMContentLoaded", () => {"
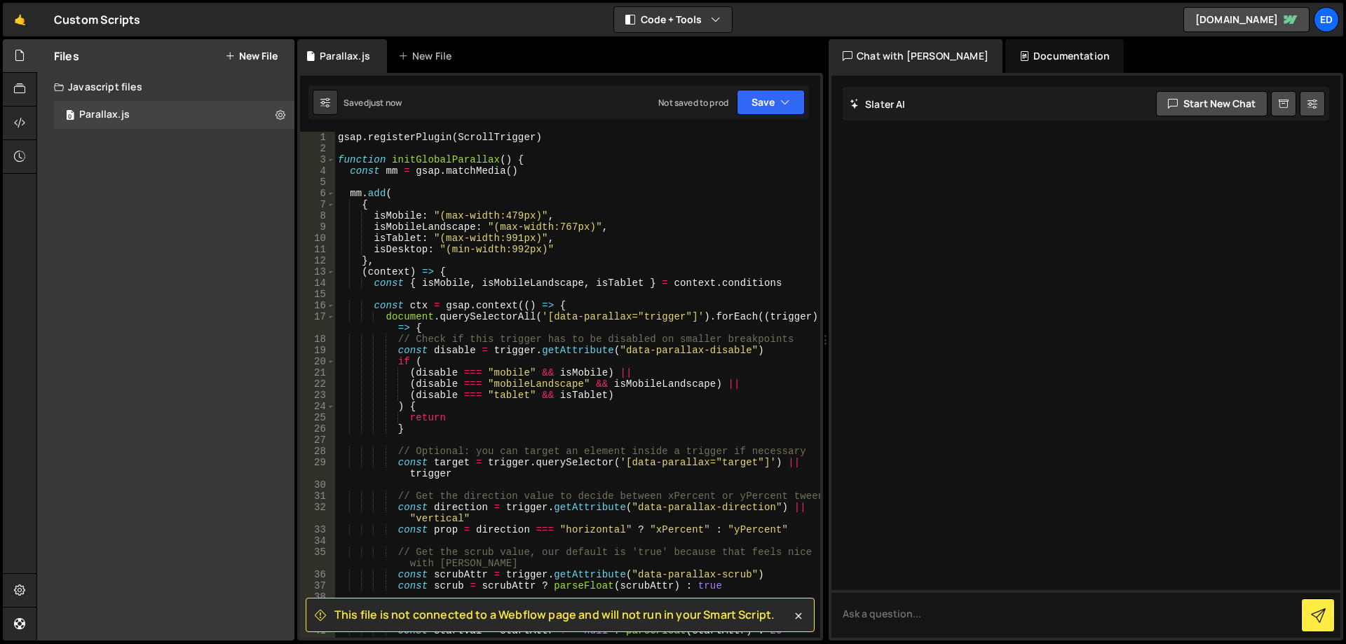
scroll to position [0, 0]
